Goal: Task Accomplishment & Management: Manage account settings

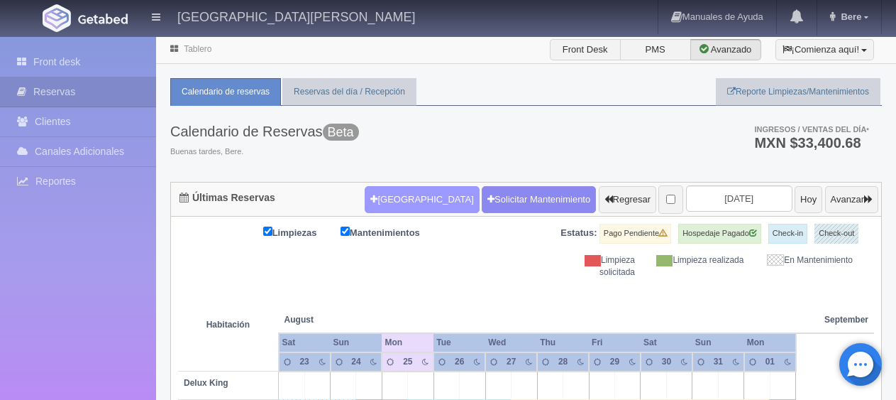
click at [401, 205] on button "[GEOGRAPHIC_DATA]" at bounding box center [422, 199] width 114 height 27
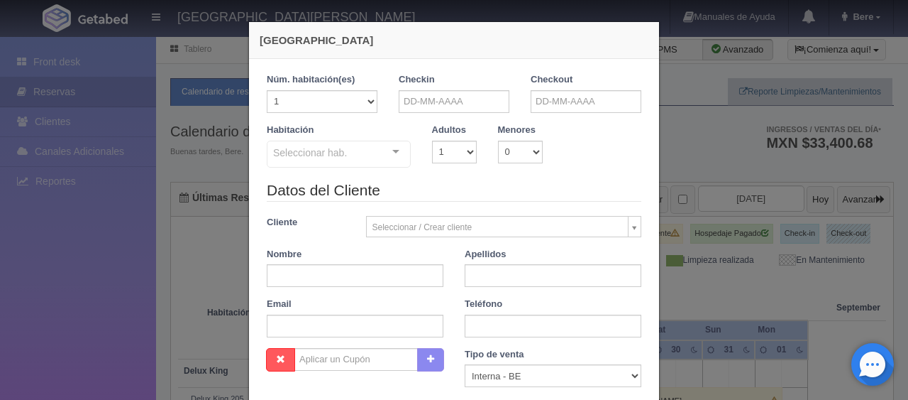
checkbox input "false"
click at [464, 97] on input "text" at bounding box center [454, 101] width 111 height 23
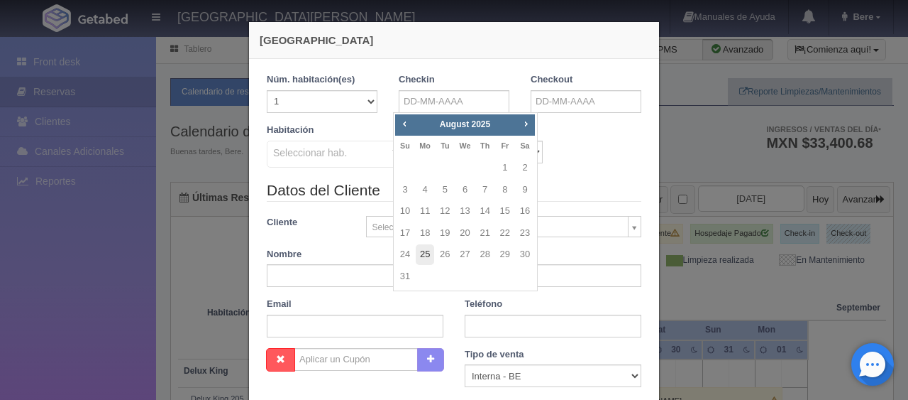
click at [420, 253] on link "25" at bounding box center [425, 254] width 18 height 21
type input "[DATE]"
checkbox input "false"
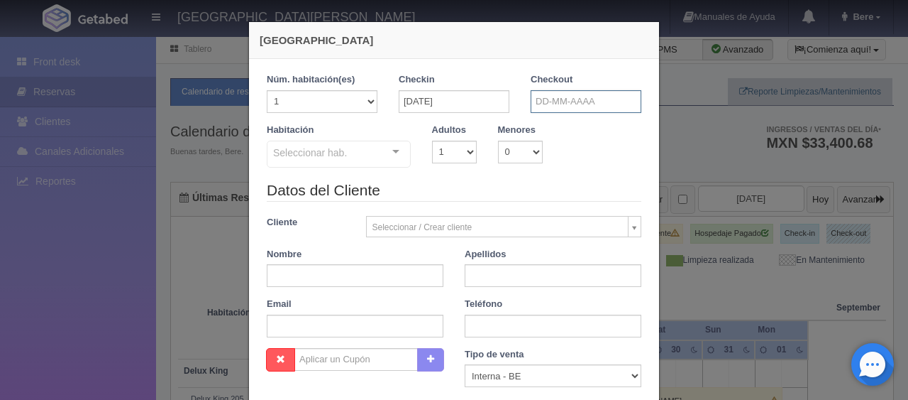
click at [548, 97] on input "text" at bounding box center [586, 101] width 111 height 23
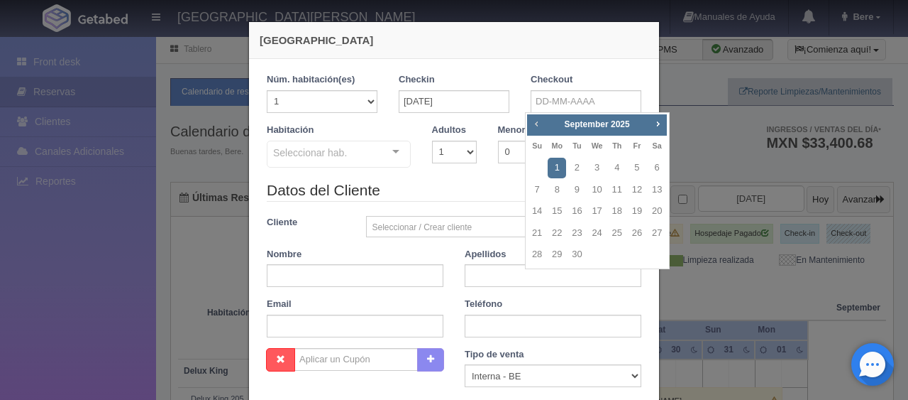
click at [534, 123] on span "Prev" at bounding box center [536, 123] width 11 height 11
click at [457, 129] on label "Adultos" at bounding box center [449, 129] width 34 height 13
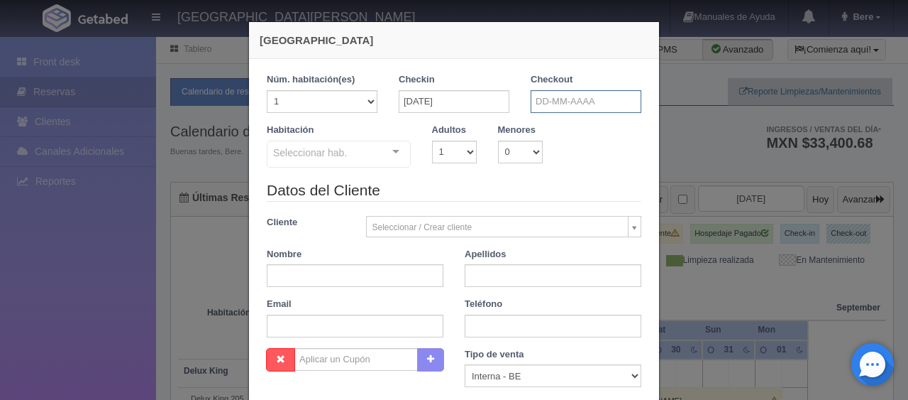
click at [586, 99] on input "text" at bounding box center [586, 101] width 111 height 23
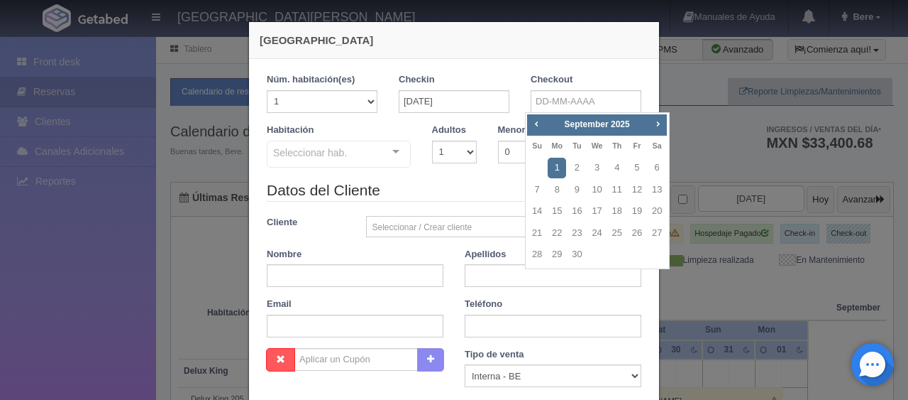
click at [468, 177] on div "Habitación Seleccionar hab. SUITE SUITE - Sin asignar SUITE 301 Habitación Pers…" at bounding box center [454, 151] width 396 height 56
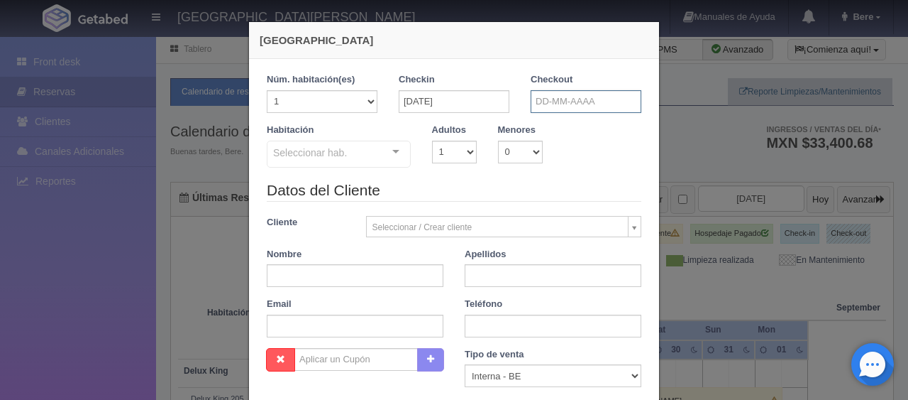
click at [547, 101] on input "text" at bounding box center [586, 101] width 111 height 23
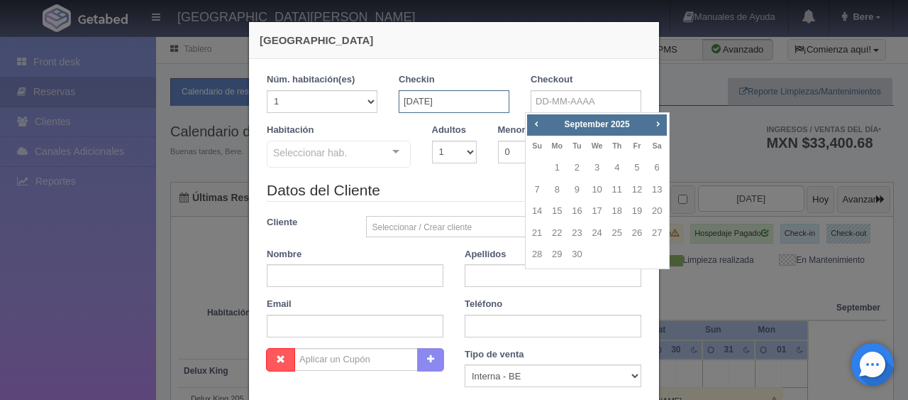
click at [464, 93] on input "[DATE]" at bounding box center [454, 101] width 111 height 23
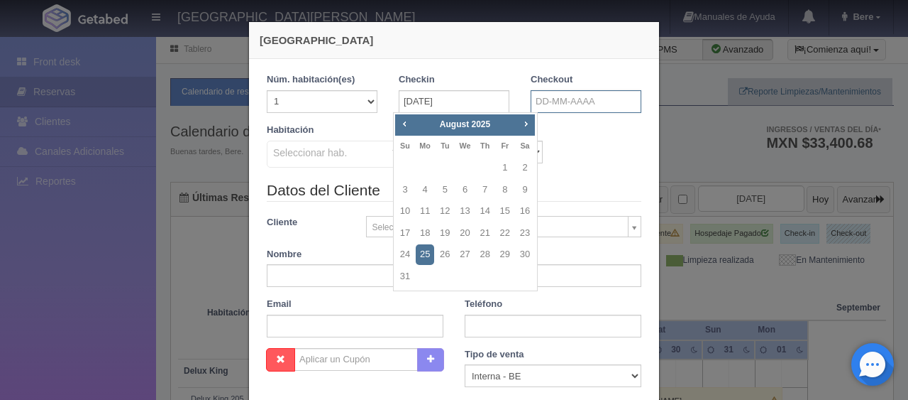
click at [571, 105] on input "text" at bounding box center [586, 101] width 111 height 23
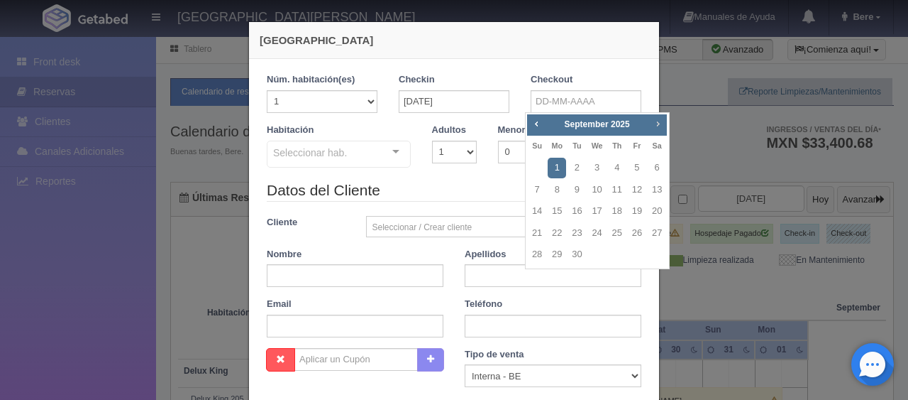
click at [659, 125] on span "Next" at bounding box center [657, 123] width 11 height 11
click at [536, 122] on span "Prev" at bounding box center [536, 123] width 11 height 11
click at [596, 166] on link "3" at bounding box center [597, 168] width 18 height 21
type input "[DATE]"
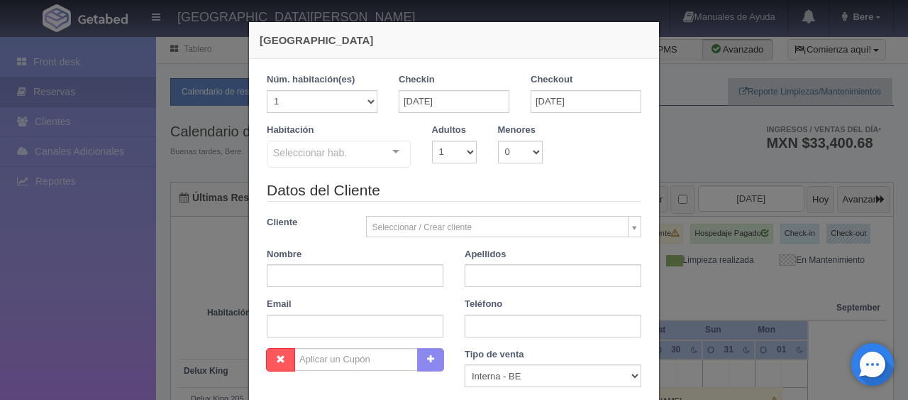
click at [500, 180] on legend "Datos del Cliente" at bounding box center [454, 191] width 375 height 22
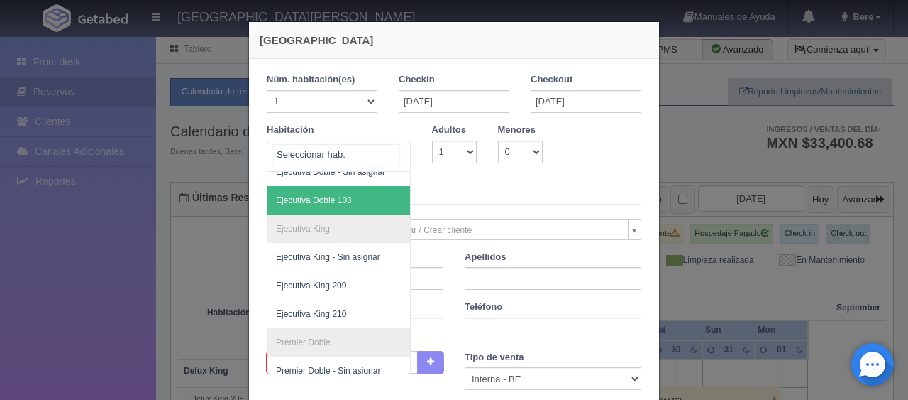
scroll to position [349, 0]
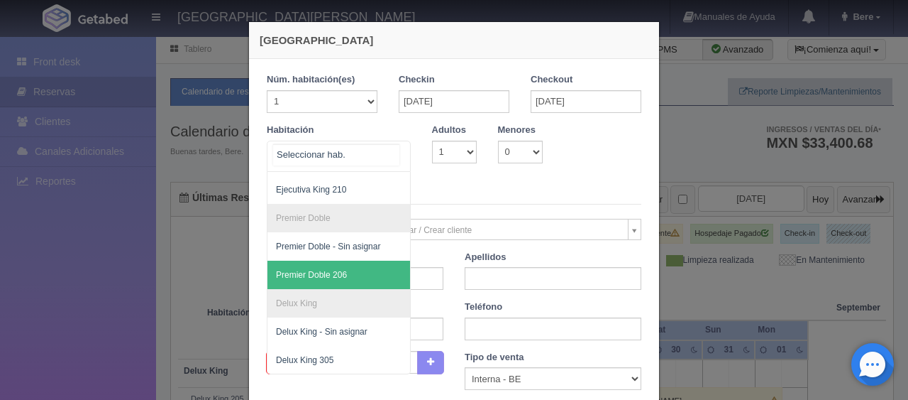
click at [353, 267] on span "Premier Doble 206" at bounding box center [387, 274] width 238 height 28
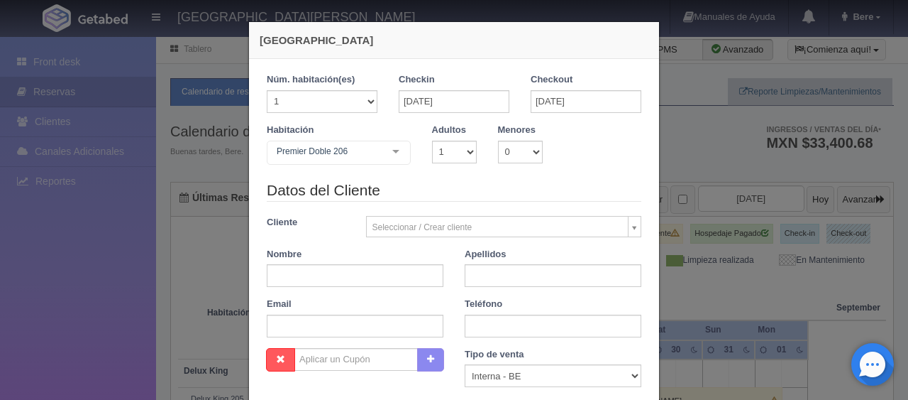
checkbox input "false"
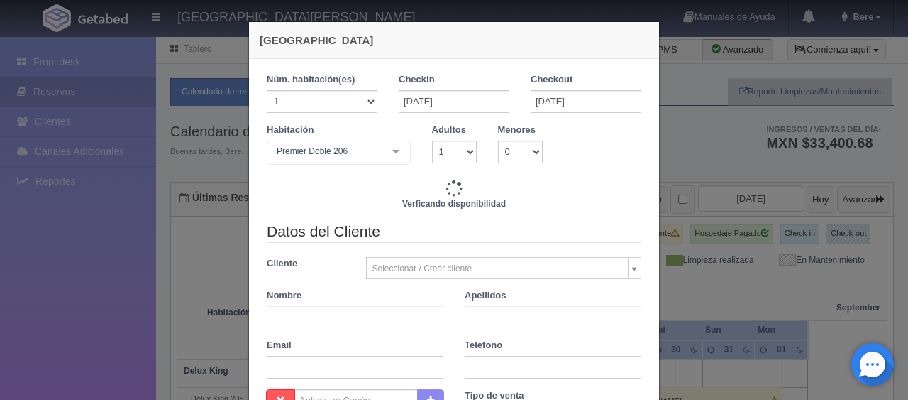
type input "12591.00"
checkbox input "false"
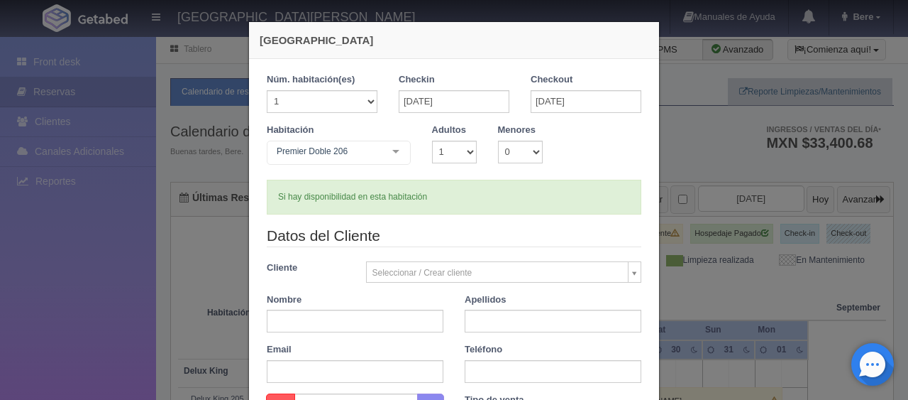
click at [737, 263] on div "[GEOGRAPHIC_DATA] 1 Núm. habitación(es) 1 2 3 4 5 6 7 8 9 10 11 12 13 14 15 16 …" at bounding box center [454, 200] width 908 height 400
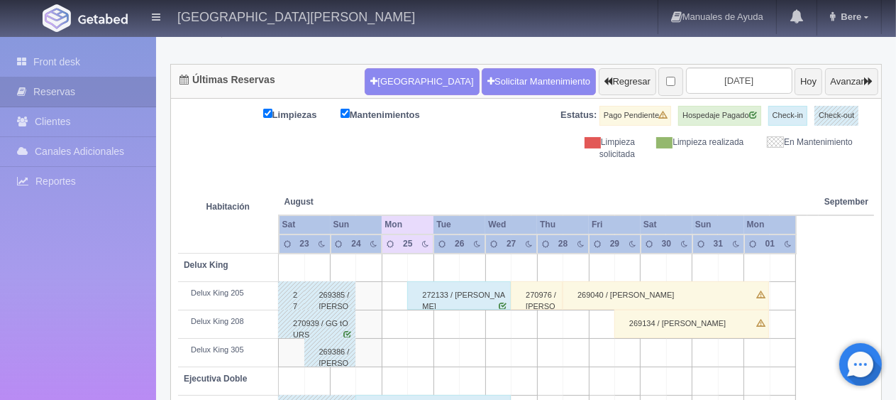
scroll to position [0, 0]
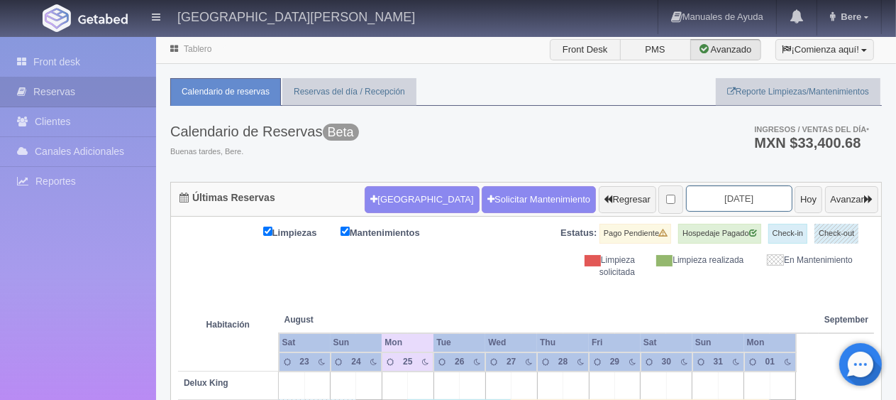
click at [725, 194] on input "[DATE]" at bounding box center [739, 198] width 106 height 26
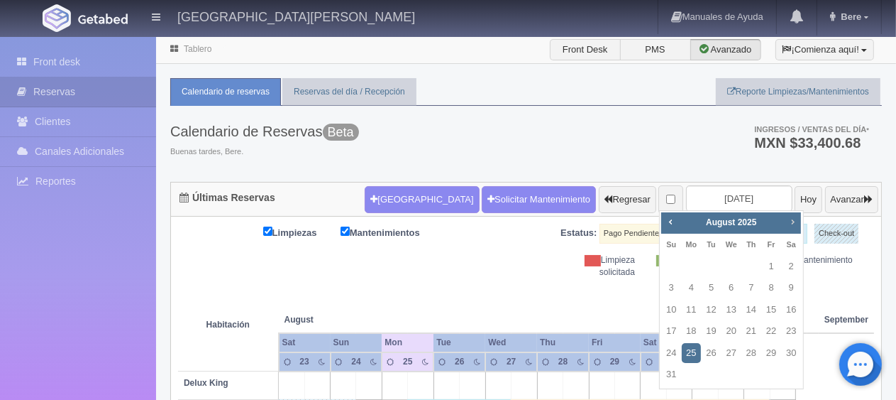
click at [792, 222] on span "Next" at bounding box center [792, 221] width 11 height 11
click at [710, 265] on link "2" at bounding box center [712, 266] width 18 height 21
type input "[DATE]"
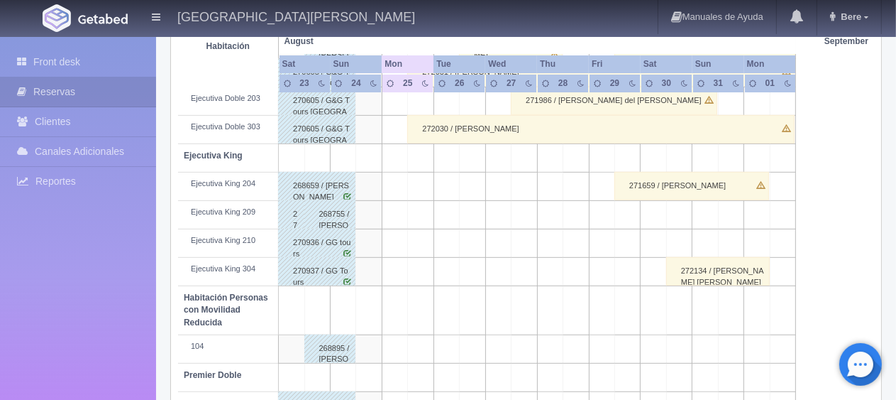
scroll to position [757, 0]
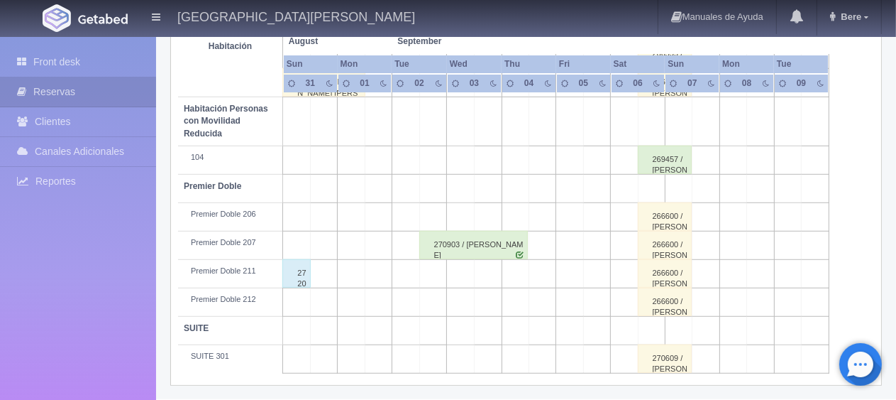
scroll to position [757, 0]
click at [477, 247] on div "270903 / Sarah Casagrande" at bounding box center [473, 245] width 109 height 28
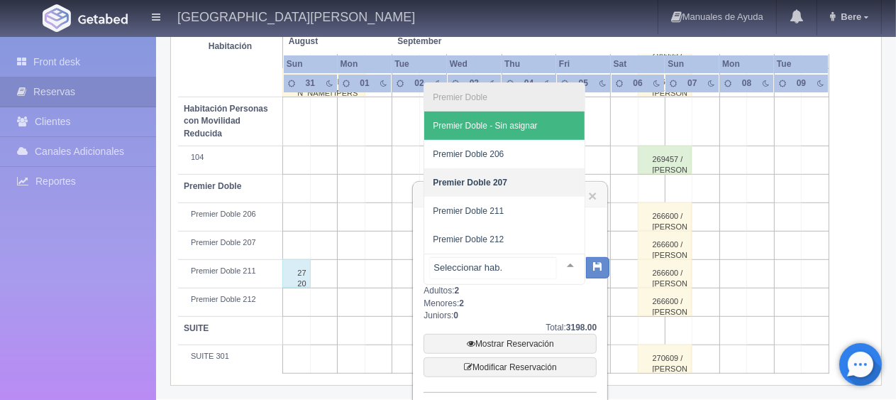
click at [549, 269] on div "Premier Doble Premier Doble - Sin asignar Premier Doble 206 Premier Doble 207 P…" at bounding box center [505, 268] width 162 height 31
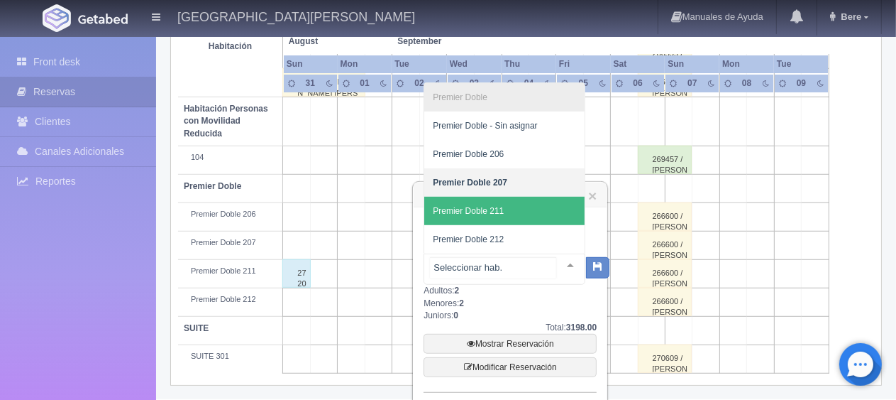
click at [552, 209] on span "Premier Doble 211" at bounding box center [504, 211] width 160 height 28
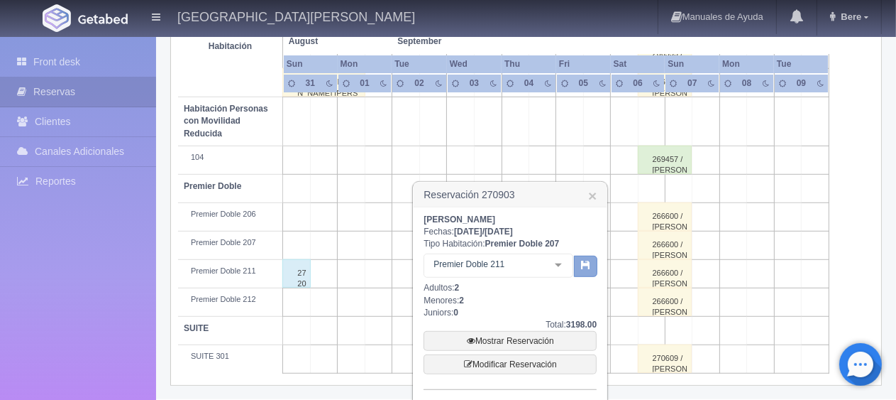
click at [595, 262] on button "button" at bounding box center [585, 265] width 23 height 21
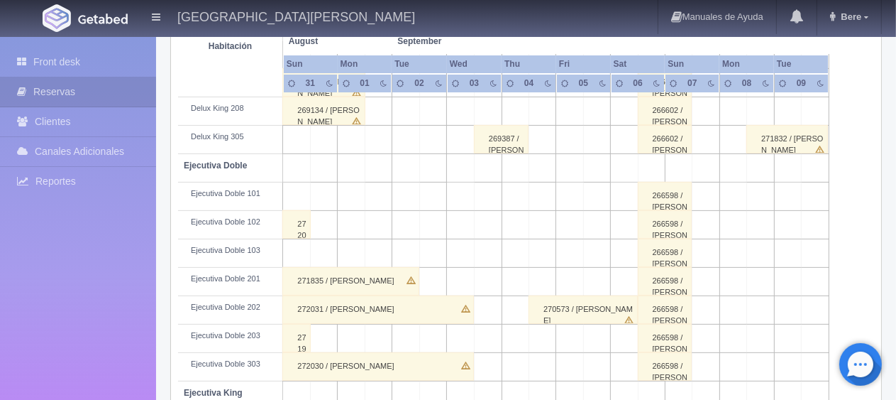
scroll to position [0, 0]
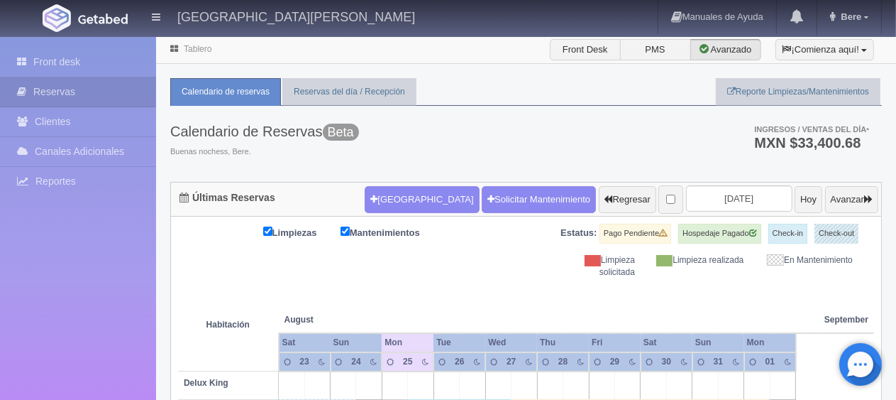
click at [747, 211] on form "Nueva Reserva Solicitar Mantenimiento Regresar 2025-08-25 Hoy Avanzar" at bounding box center [622, 200] width 514 height 30
click at [751, 202] on input "[DATE]" at bounding box center [739, 198] width 106 height 26
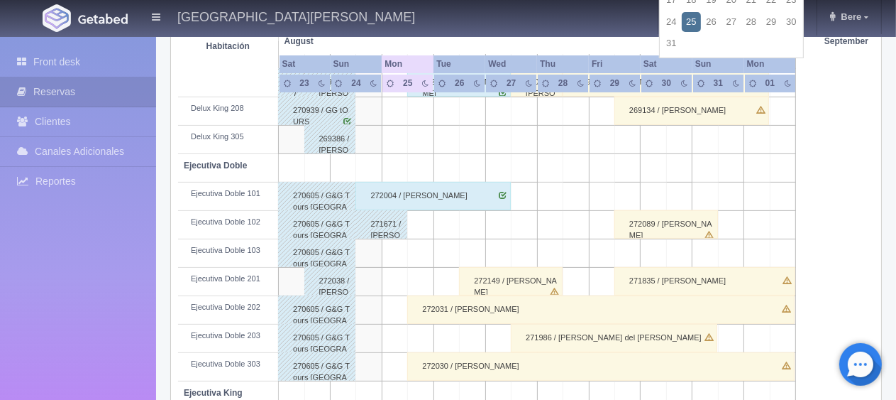
scroll to position [402, 0]
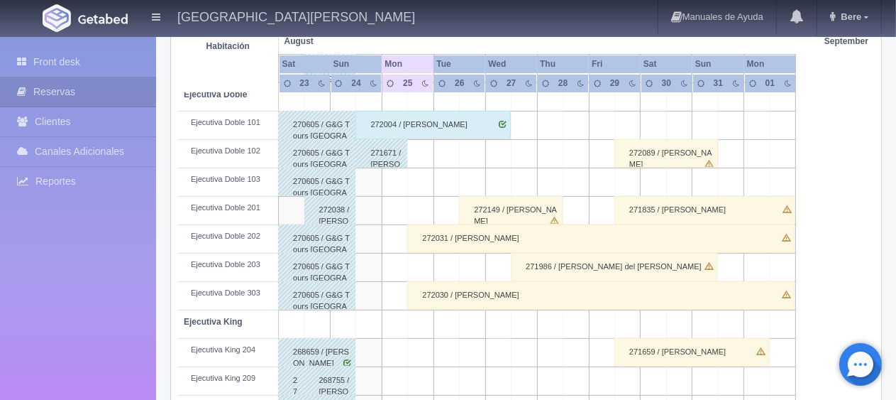
click at [494, 291] on div "272030 / [PERSON_NAME]" at bounding box center [601, 295] width 388 height 28
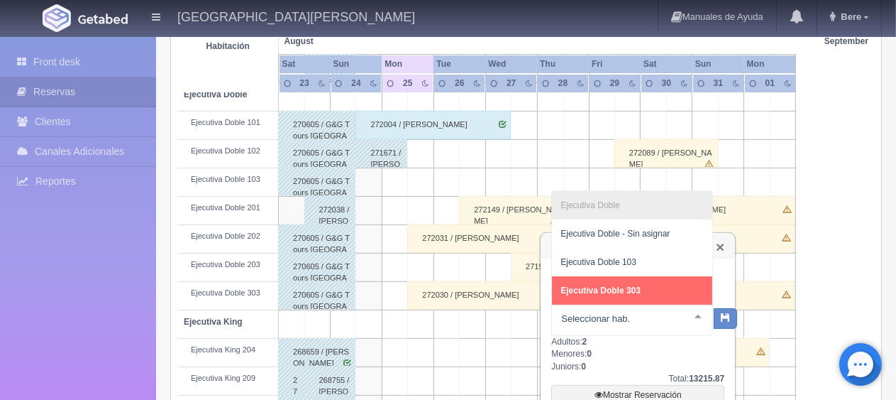
click at [721, 246] on link "×" at bounding box center [720, 246] width 9 height 15
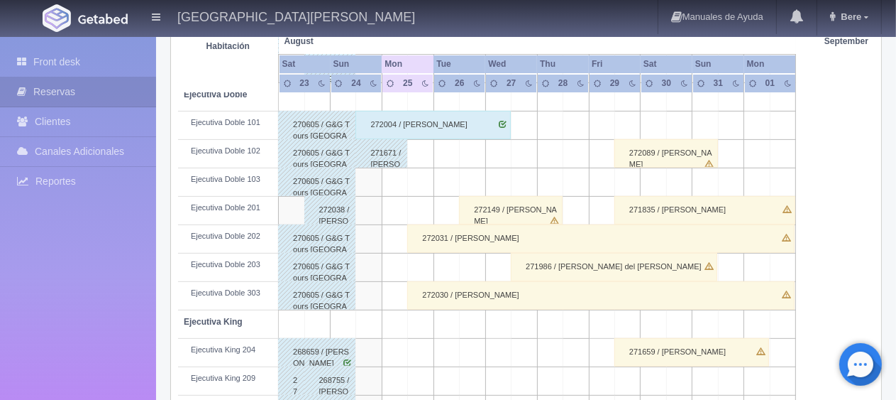
click at [579, 231] on div "272031 / [PERSON_NAME]" at bounding box center [601, 238] width 388 height 28
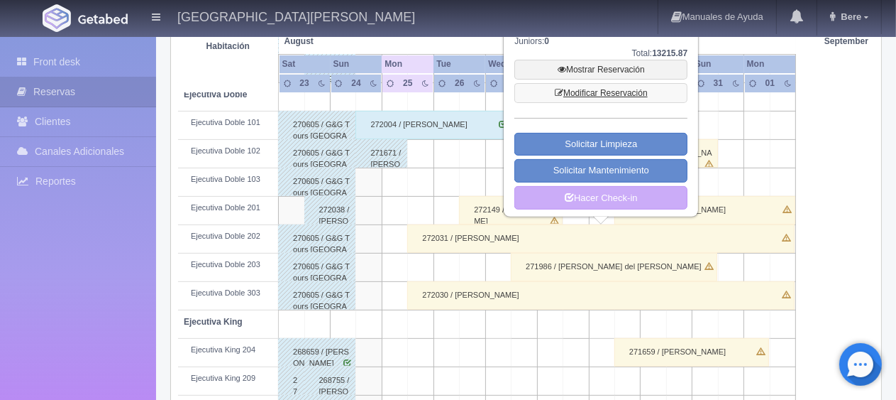
click at [630, 94] on link "Modificar Reservación" at bounding box center [601, 93] width 173 height 20
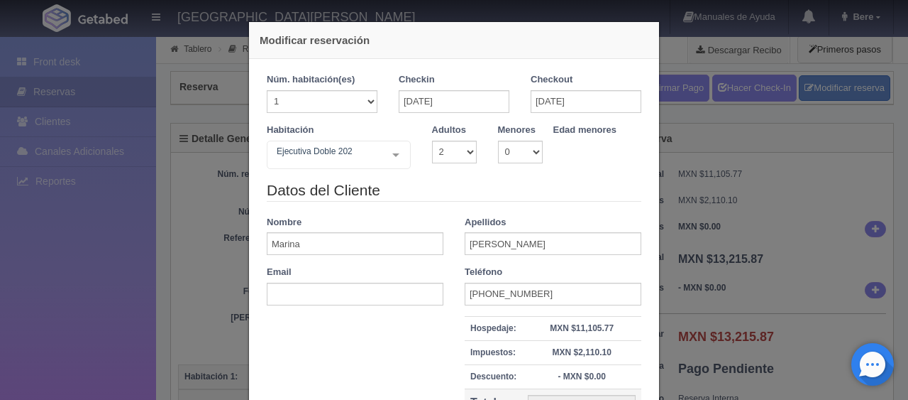
select select "2"
click at [321, 142] on div "Ejecutiva Doble 202" at bounding box center [339, 155] width 144 height 28
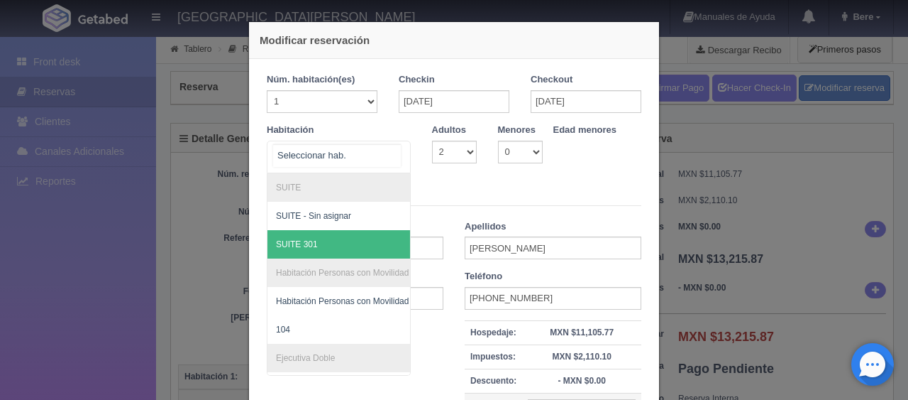
scroll to position [377, 0]
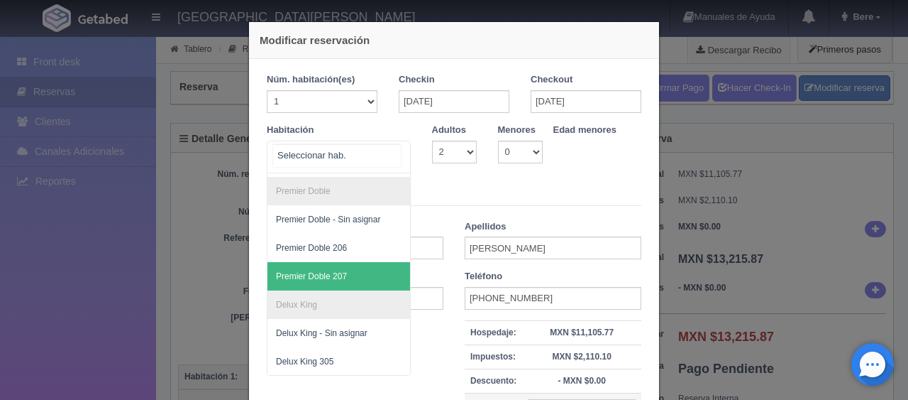
click at [346, 262] on span "Premier Doble 207" at bounding box center [387, 276] width 238 height 28
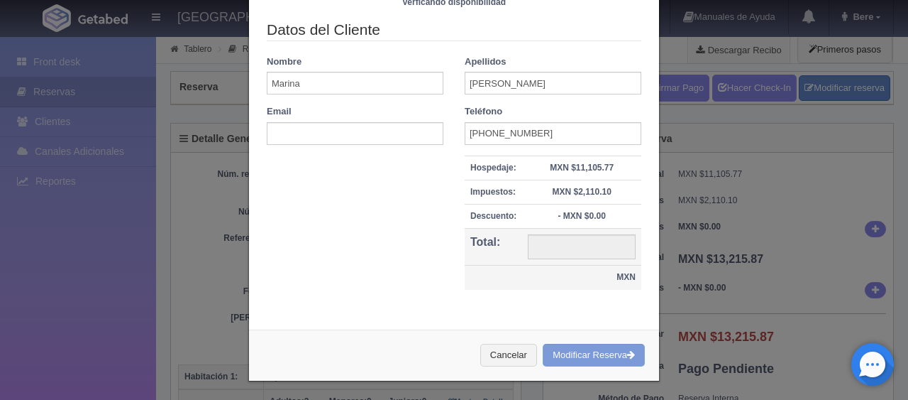
type input "14841.00"
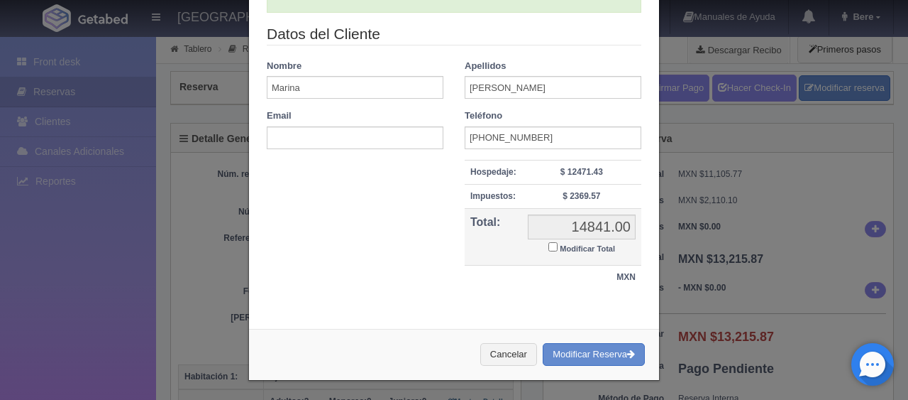
click at [598, 247] on small "Modificar Total" at bounding box center [587, 248] width 55 height 9
click at [558, 247] on input "Modificar Total" at bounding box center [553, 246] width 9 height 9
checkbox input "true"
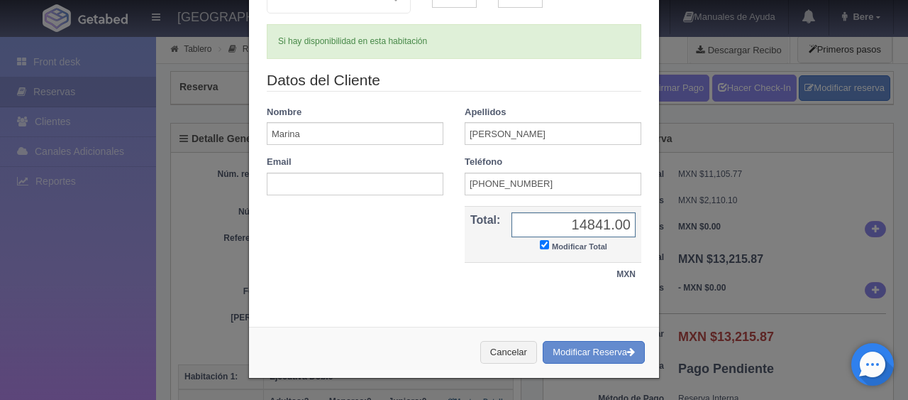
scroll to position [153, 0]
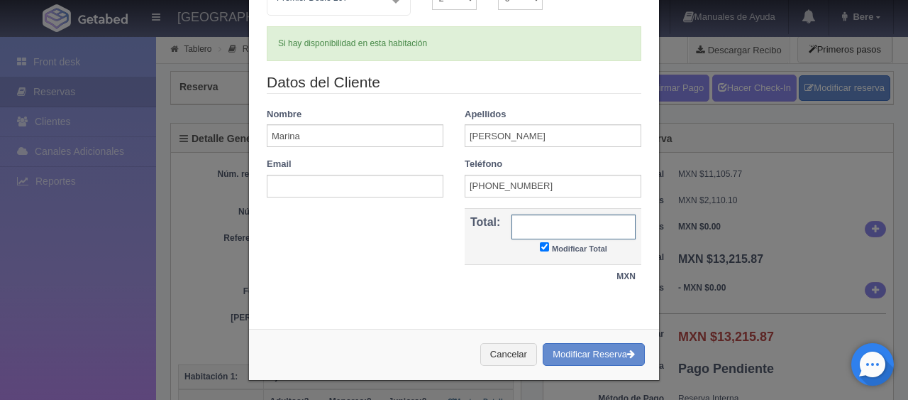
click at [600, 228] on input "text" at bounding box center [574, 226] width 124 height 25
type input "13215.87"
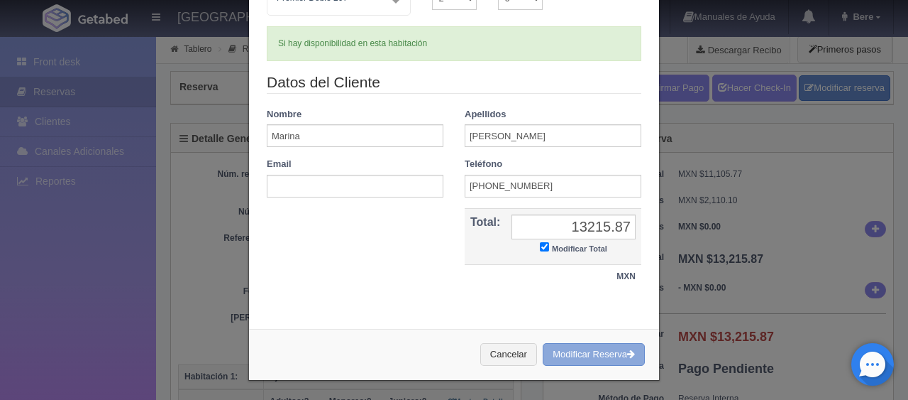
click at [581, 350] on button "Modificar Reserva" at bounding box center [594, 354] width 102 height 23
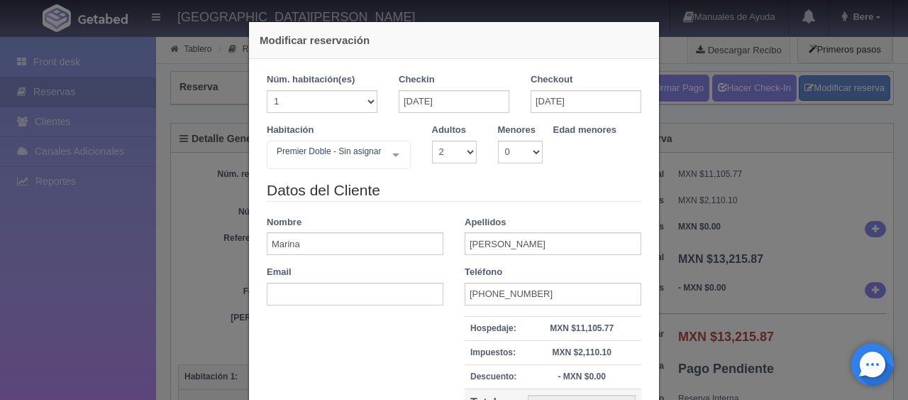
select select "2"
